Goal: Task Accomplishment & Management: Complete application form

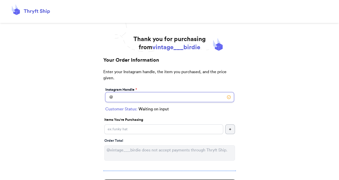
click at [146, 96] on input "Instagram Handle *" at bounding box center [169, 97] width 129 height 10
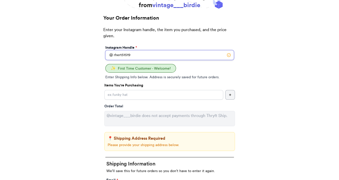
scroll to position [51, 0]
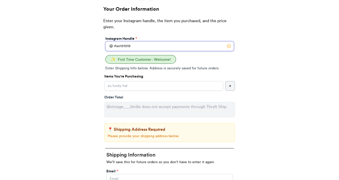
type input "rhert51519"
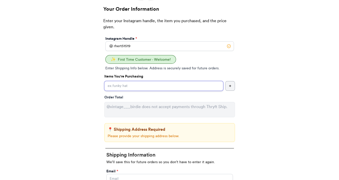
click at [132, 88] on input "Instagram Handle *" at bounding box center [163, 86] width 119 height 10
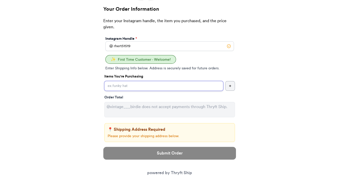
paste input "Vintage pumpkins + leaves long sleeve"
type input "Vintage pumpkins + leaves long sleeve"
click at [173, 85] on input "Vintage pumpkins + leaves long sleeve" at bounding box center [163, 86] width 119 height 10
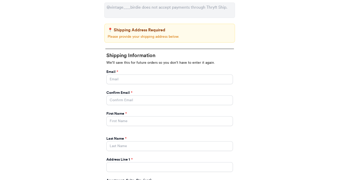
scroll to position [153, 0]
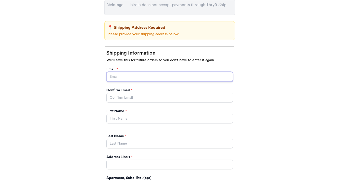
click at [133, 81] on input "Instagram Handle *" at bounding box center [169, 77] width 127 height 10
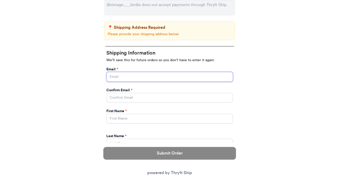
type input "[EMAIL_ADDRESS][DOMAIN_NAME]"
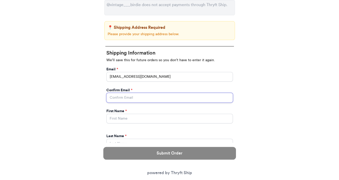
click at [118, 94] on input "Instagram Handle *" at bounding box center [169, 98] width 127 height 10
type input "[EMAIL_ADDRESS][DOMAIN_NAME]"
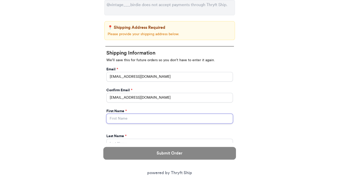
click at [125, 116] on input "Instagram Handle *" at bounding box center [169, 119] width 127 height 10
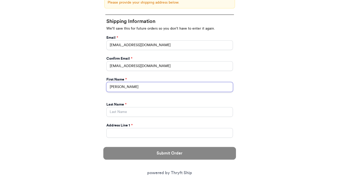
scroll to position [204, 0]
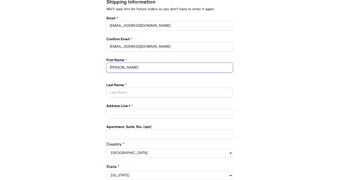
type input "[PERSON_NAME]"
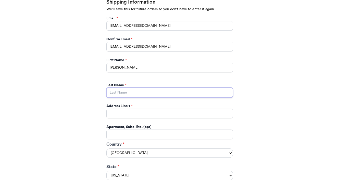
click at [119, 95] on input "Instagram Handle *" at bounding box center [169, 93] width 127 height 10
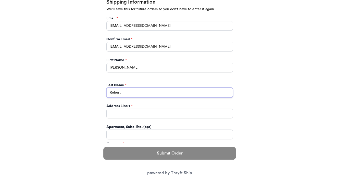
type input "Rehert"
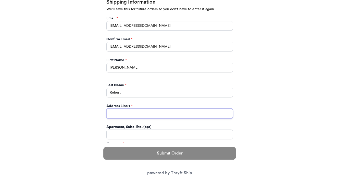
click at [121, 113] on input "Instagram Handle *" at bounding box center [169, 114] width 127 height 10
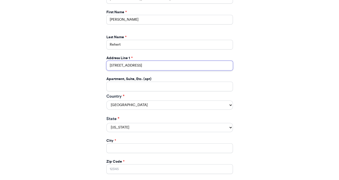
scroll to position [255, 0]
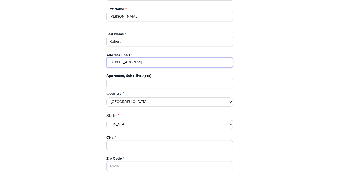
type input "[STREET_ADDRESS]"
click at [123, 100] on select "[GEOGRAPHIC_DATA] [GEOGRAPHIC_DATA] [GEOGRAPHIC_DATA]" at bounding box center [169, 101] width 127 height 9
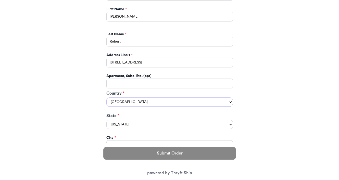
click at [106, 97] on select "[GEOGRAPHIC_DATA] [GEOGRAPHIC_DATA] [GEOGRAPHIC_DATA]" at bounding box center [169, 101] width 127 height 9
click at [146, 63] on input "[STREET_ADDRESS]" at bounding box center [169, 63] width 127 height 10
click at [121, 120] on select "[US_STATE] [US_STATE] [US_STATE] [US_STATE] [US_STATE] [US_STATE] [US_STATE] [U…" at bounding box center [169, 124] width 127 height 9
select select "MD"
click at [106, 120] on select "[US_STATE] [US_STATE] [US_STATE] [US_STATE] [US_STATE] [US_STATE] [US_STATE] [U…" at bounding box center [169, 124] width 127 height 9
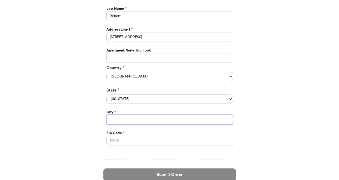
click at [125, 115] on input "Instagram Handle *" at bounding box center [169, 120] width 127 height 10
type input "Bethesda"
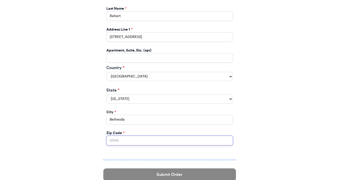
click at [119, 137] on input "Zip Code *" at bounding box center [169, 141] width 127 height 10
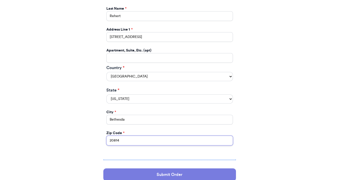
type input "20814"
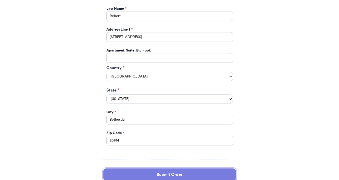
click at [170, 172] on button "Submit Order" at bounding box center [169, 174] width 133 height 13
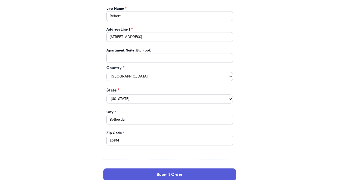
scroll to position [0, 0]
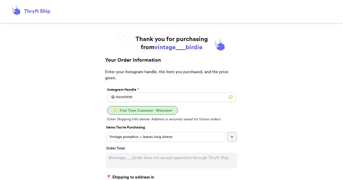
select select "MD"
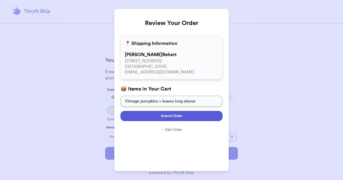
click at [178, 117] on span "Submit Order" at bounding box center [172, 116] width 22 height 5
